Goal: Information Seeking & Learning: Check status

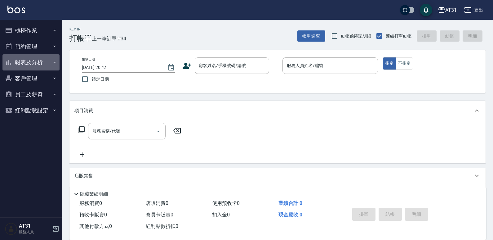
click at [33, 62] on button "報表及分析" at bounding box center [30, 62] width 57 height 16
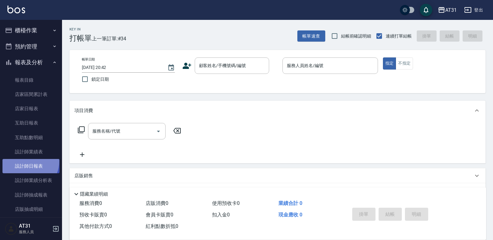
click at [27, 161] on link "設計師日報表" at bounding box center [30, 166] width 57 height 14
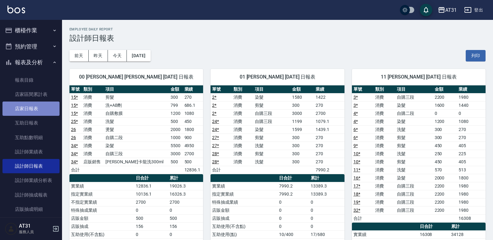
click at [33, 110] on link "店家日報表" at bounding box center [30, 108] width 57 height 14
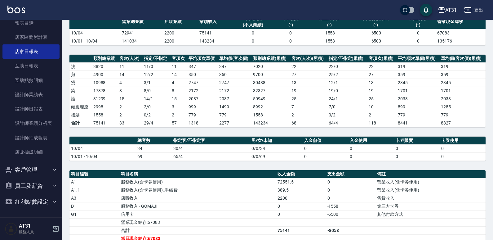
scroll to position [43, 0]
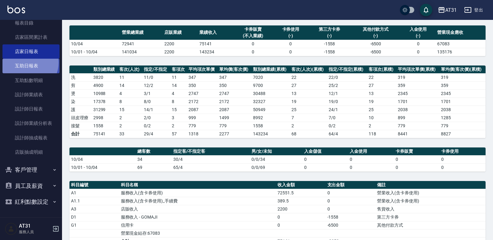
click at [27, 62] on link "互助日報表" at bounding box center [30, 66] width 57 height 14
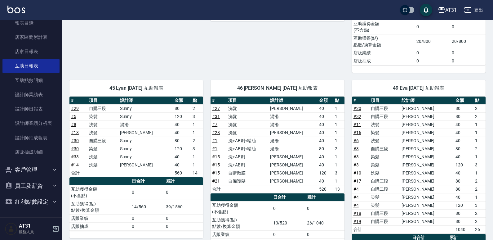
scroll to position [255, 0]
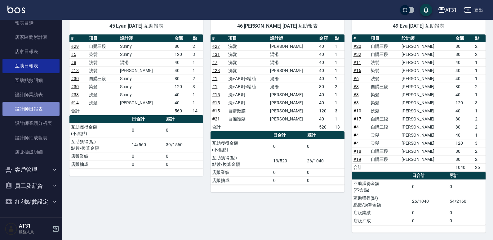
click at [31, 107] on link "設計師日報表" at bounding box center [30, 109] width 57 height 14
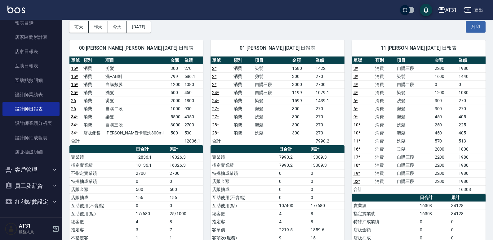
scroll to position [26, 0]
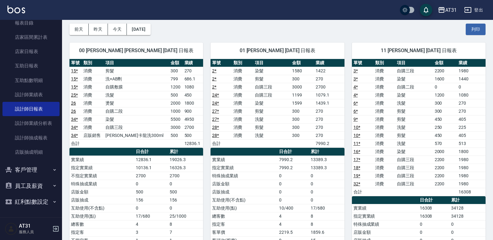
drag, startPoint x: 204, startPoint y: 150, endPoint x: 177, endPoint y: 161, distance: 29.0
drag, startPoint x: 177, startPoint y: 161, endPoint x: 163, endPoint y: 168, distance: 16.8
drag, startPoint x: 163, startPoint y: 168, endPoint x: 148, endPoint y: 174, distance: 15.5
drag, startPoint x: 148, startPoint y: 174, endPoint x: 91, endPoint y: 194, distance: 60.6
click at [91, 194] on td "店販金額" at bounding box center [101, 192] width 65 height 8
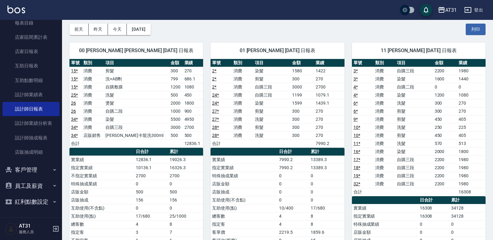
click at [158, 88] on td "自購敷膜" at bounding box center [136, 87] width 65 height 8
click at [179, 112] on td "1000" at bounding box center [176, 111] width 14 height 8
drag, startPoint x: 178, startPoint y: 117, endPoint x: 175, endPoint y: 120, distance: 4.7
click at [178, 117] on td "5500" at bounding box center [176, 119] width 14 height 8
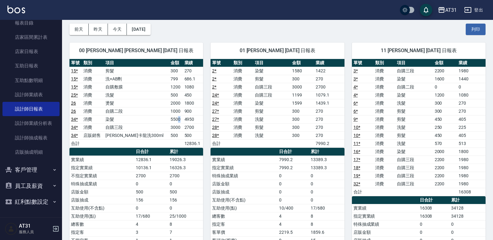
click at [173, 120] on td "5500" at bounding box center [176, 119] width 14 height 8
click at [171, 127] on td "3000" at bounding box center [176, 127] width 14 height 8
drag, startPoint x: 171, startPoint y: 127, endPoint x: 159, endPoint y: 131, distance: 12.1
click at [159, 131] on td "[PERSON_NAME]卡龍洗300ml" at bounding box center [136, 135] width 65 height 8
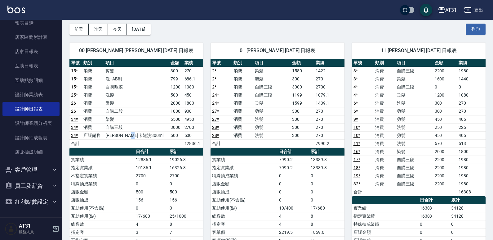
drag, startPoint x: 159, startPoint y: 131, endPoint x: 148, endPoint y: 136, distance: 12.6
click at [148, 136] on td "[PERSON_NAME]卡龍洗300ml" at bounding box center [136, 135] width 65 height 8
drag, startPoint x: 178, startPoint y: 74, endPoint x: 175, endPoint y: 77, distance: 4.6
click at [175, 77] on tbody "15 * 消費 剪髮 300 270 15 * 消費 洗+AB劑 799 686.1 15 * 消費 自購敷膜 1200 1080 25 * 消費 洗髮 50…" at bounding box center [136, 107] width 134 height 81
click at [174, 76] on td "799" at bounding box center [176, 79] width 14 height 8
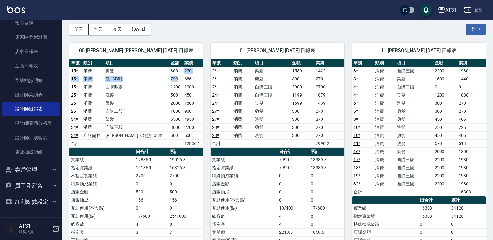
click at [176, 74] on td "300" at bounding box center [176, 71] width 14 height 8
click at [178, 70] on td "300" at bounding box center [176, 71] width 14 height 8
click at [173, 80] on td "799" at bounding box center [176, 79] width 14 height 8
click at [169, 96] on td "500" at bounding box center [176, 95] width 14 height 8
click at [171, 101] on td "2000" at bounding box center [176, 103] width 14 height 8
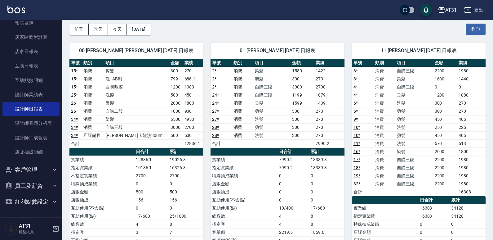
drag, startPoint x: 170, startPoint y: 118, endPoint x: 137, endPoint y: 124, distance: 33.5
drag, startPoint x: 137, startPoint y: 124, endPoint x: 114, endPoint y: 128, distance: 22.8
drag, startPoint x: 114, startPoint y: 128, endPoint x: 100, endPoint y: 130, distance: 14.4
click at [97, 131] on td "消費" at bounding box center [93, 127] width 22 height 8
drag, startPoint x: 178, startPoint y: 111, endPoint x: 150, endPoint y: 119, distance: 29.5
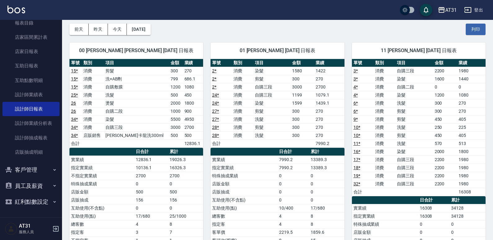
drag, startPoint x: 150, startPoint y: 119, endPoint x: 119, endPoint y: 127, distance: 32.2
click at [119, 127] on td "自購三段" at bounding box center [136, 127] width 65 height 8
drag, startPoint x: 118, startPoint y: 127, endPoint x: 105, endPoint y: 132, distance: 13.9
click at [104, 132] on td "店販銷售" at bounding box center [93, 135] width 22 height 8
drag, startPoint x: 203, startPoint y: 115, endPoint x: 173, endPoint y: 121, distance: 30.3
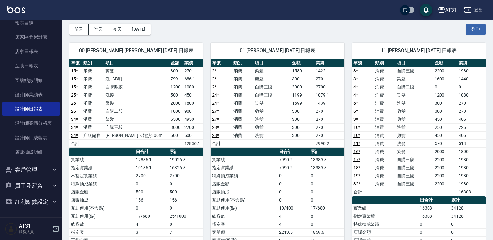
click at [173, 121] on td "5500" at bounding box center [176, 119] width 14 height 8
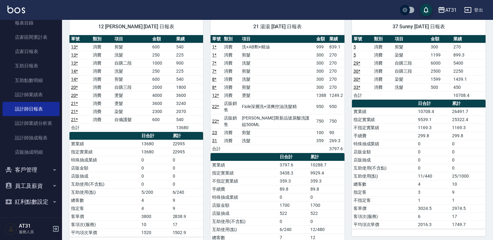
scroll to position [337, 0]
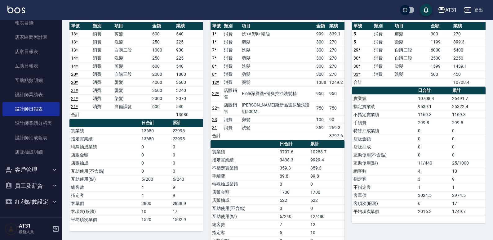
drag, startPoint x: 210, startPoint y: 128, endPoint x: 195, endPoint y: 127, distance: 15.5
click at [195, 127] on td "22995" at bounding box center [187, 131] width 32 height 8
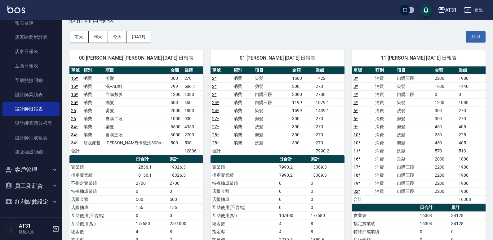
scroll to position [0, 0]
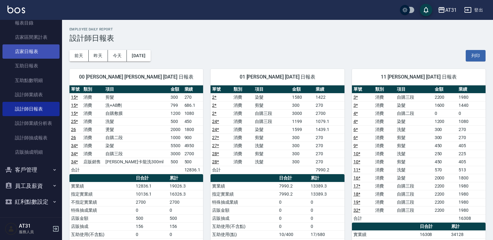
click at [48, 56] on link "店家日報表" at bounding box center [30, 51] width 57 height 14
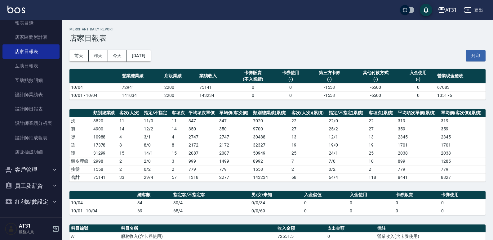
drag, startPoint x: 298, startPoint y: 57, endPoint x: 281, endPoint y: 57, distance: 16.5
drag, startPoint x: 281, startPoint y: 57, endPoint x: 247, endPoint y: 57, distance: 33.8
drag, startPoint x: 247, startPoint y: 57, endPoint x: 234, endPoint y: 58, distance: 13.1
drag, startPoint x: 234, startPoint y: 58, endPoint x: 215, endPoint y: 54, distance: 19.3
drag, startPoint x: 215, startPoint y: 54, endPoint x: 201, endPoint y: 53, distance: 14.0
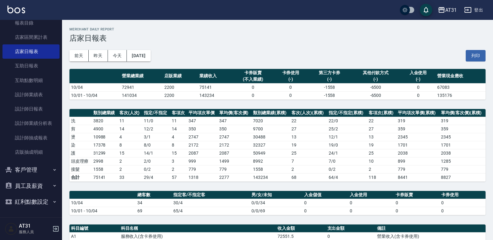
click at [201, 53] on div "前天 昨天 今天 [DATE] 列印" at bounding box center [277, 56] width 416 height 26
drag, startPoint x: 201, startPoint y: 53, endPoint x: 199, endPoint y: 34, distance: 19.7
drag, startPoint x: 199, startPoint y: 34, endPoint x: 182, endPoint y: 20, distance: 21.2
click at [182, 20] on div "AT31 [DATE] 店家日報表 列印時間： [DATE][PHONE_NUMBER]:58 Merchant Daily Report 店家日報表 前天 …" at bounding box center [277, 211] width 431 height 382
